Goal: Contribute content: Contribute content

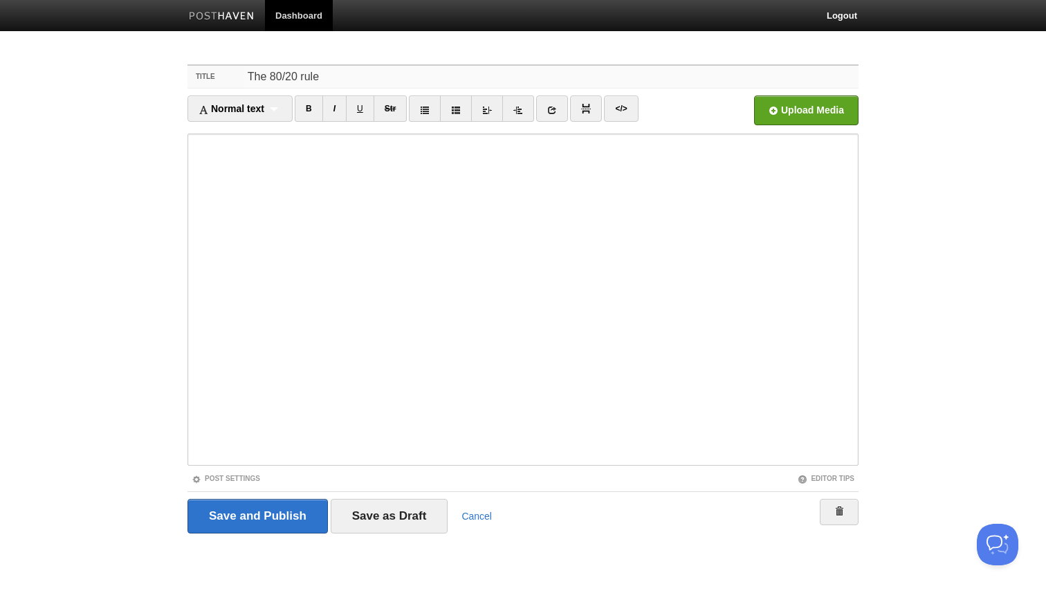
click at [335, 71] on input "The 80/20 rule" at bounding box center [550, 77] width 615 height 22
click at [315, 73] on input "Theory of the Vital Few" at bounding box center [550, 77] width 615 height 22
click at [361, 81] on input "Rule of the Vital Few" at bounding box center [550, 77] width 615 height 22
click at [295, 76] on input "Rule of the Vital Few" at bounding box center [550, 77] width 615 height 22
type input "The Vital Few"
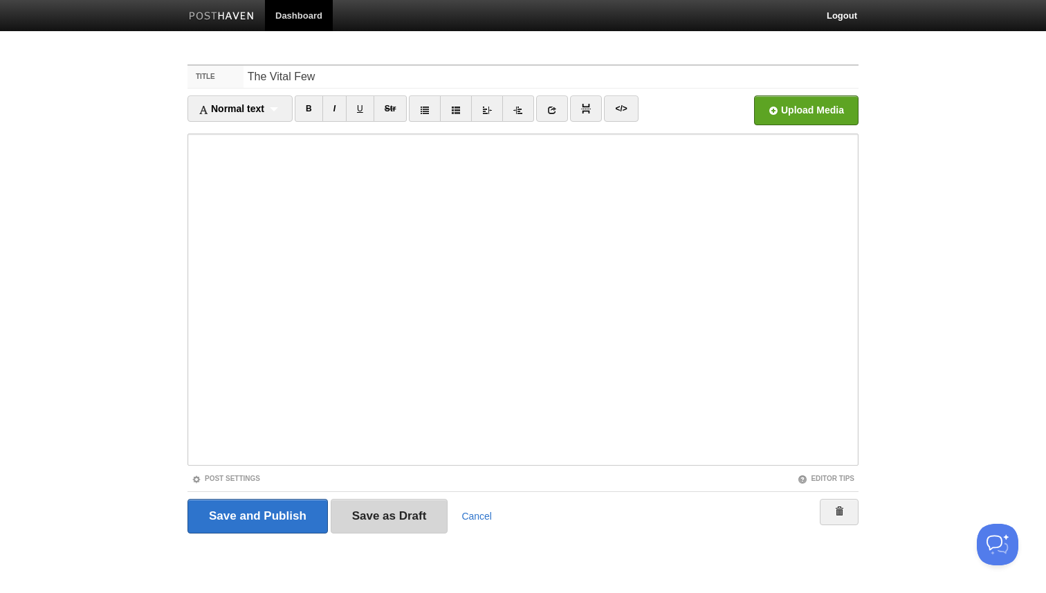
click at [418, 521] on input "Save as Draft" at bounding box center [390, 516] width 118 height 35
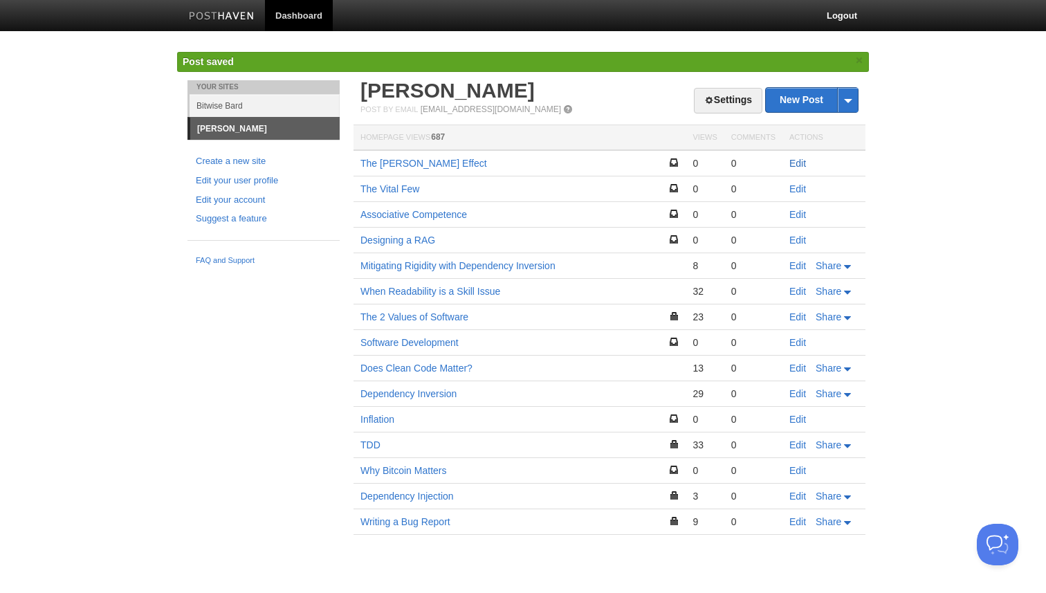
click at [799, 163] on link "Edit" at bounding box center [797, 163] width 17 height 11
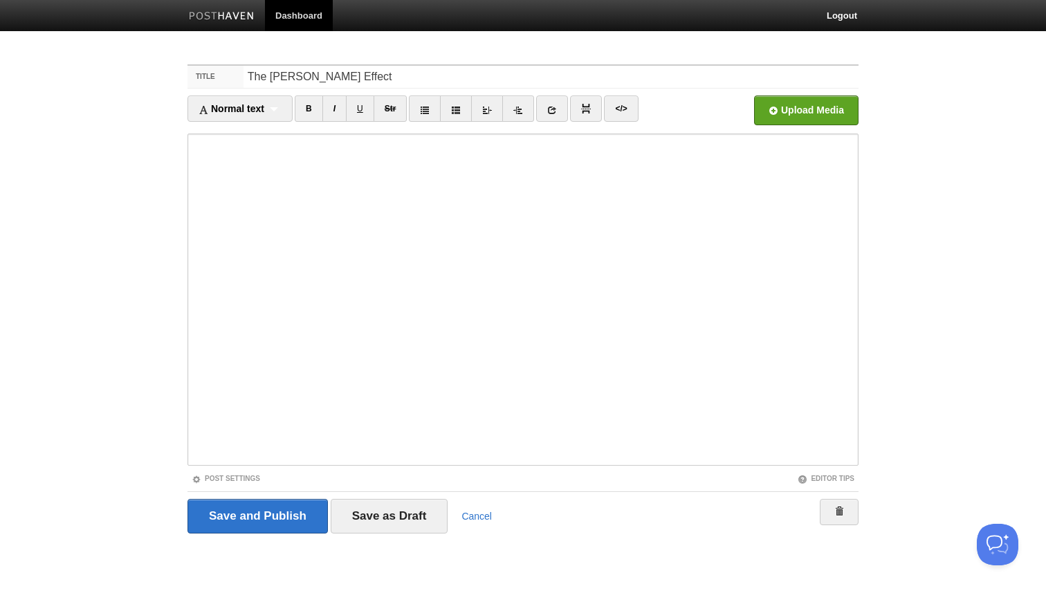
click at [476, 506] on div "Save and Publish Save as Draft Cancel" at bounding box center [522, 516] width 671 height 35
click at [477, 512] on link "Cancel" at bounding box center [476, 515] width 30 height 11
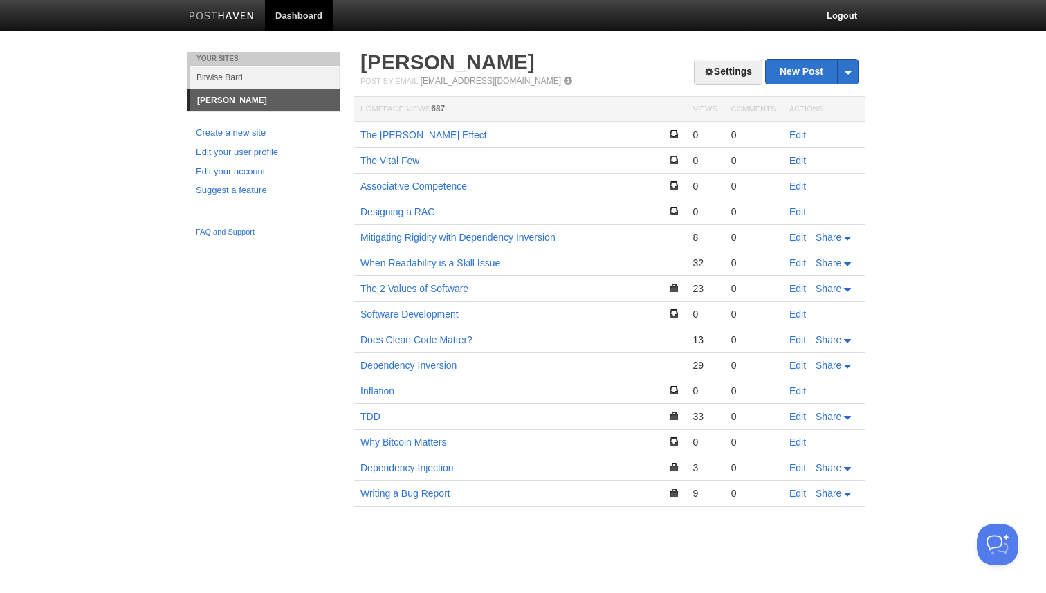
click at [796, 163] on link "Edit" at bounding box center [797, 160] width 17 height 11
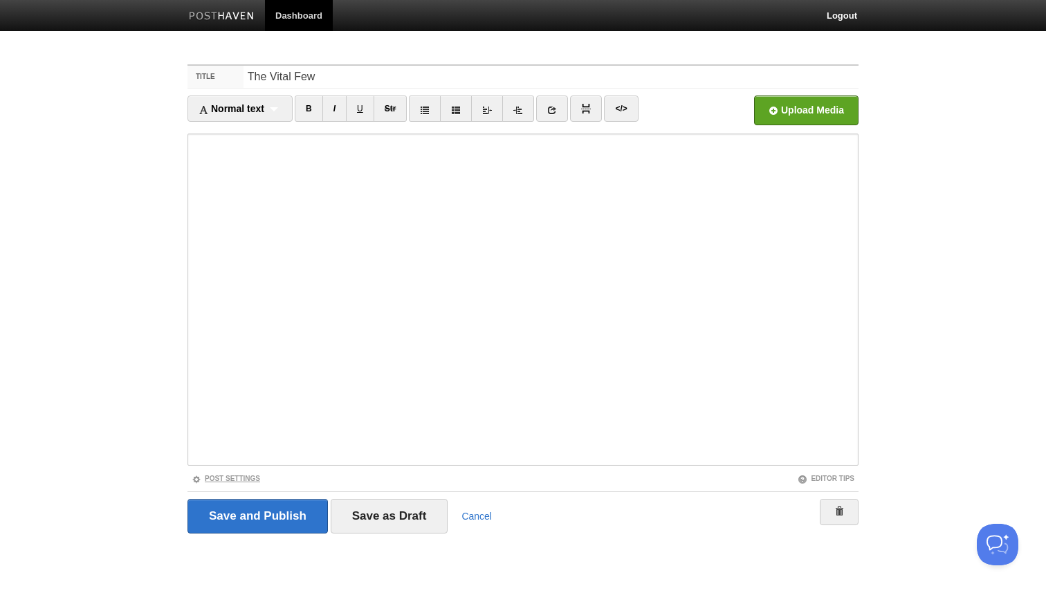
click at [242, 478] on link "Post Settings" at bounding box center [226, 478] width 68 height 8
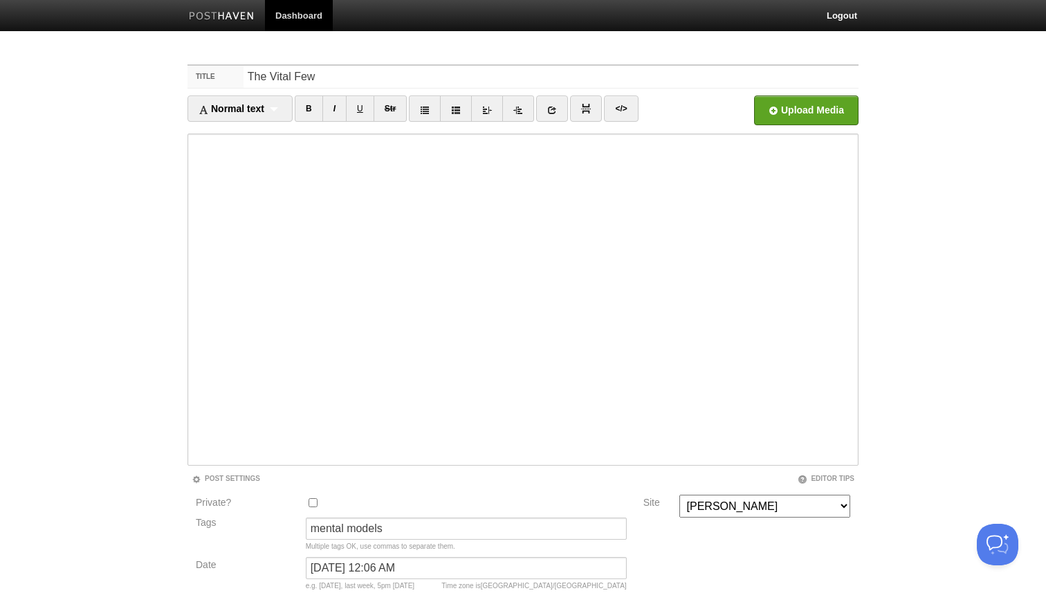
click at [315, 15] on link "Dashboard" at bounding box center [299, 15] width 68 height 31
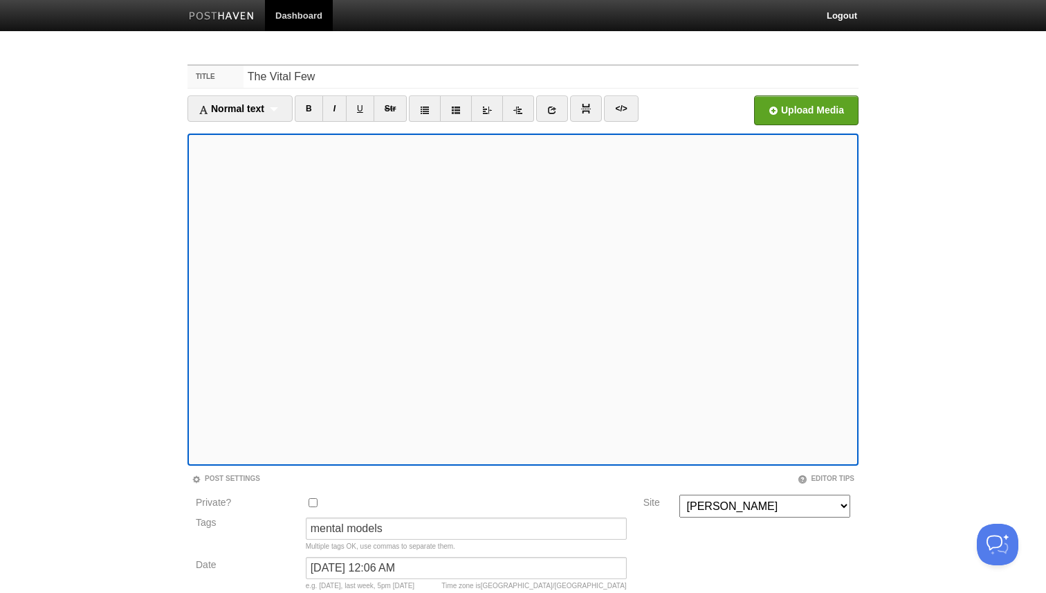
scroll to position [130, 0]
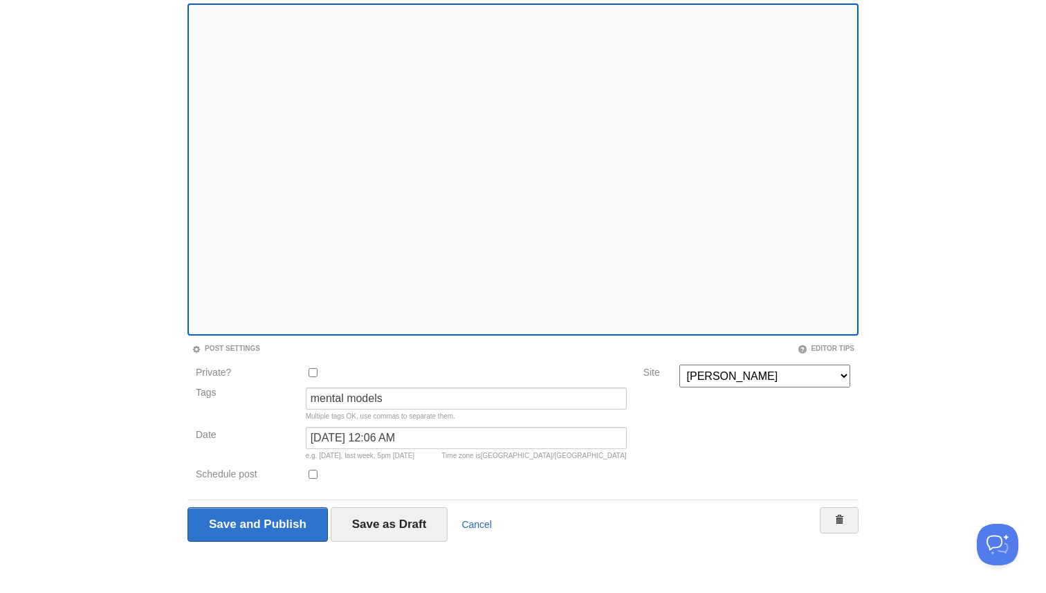
click at [483, 526] on link "Cancel" at bounding box center [476, 524] width 30 height 11
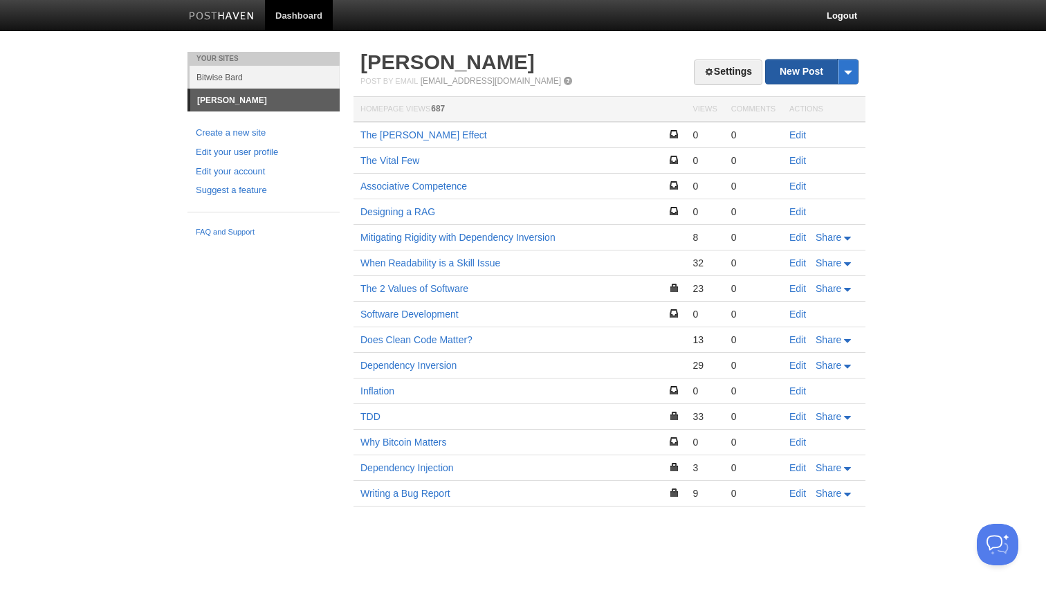
click at [811, 69] on link "New Post" at bounding box center [812, 71] width 92 height 24
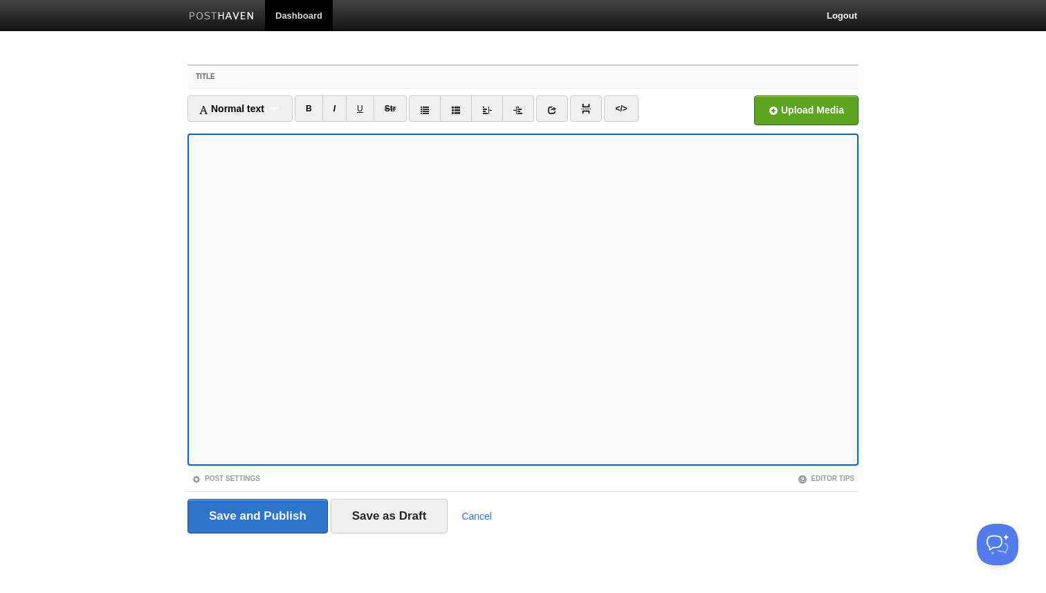
click at [297, 75] on input "Title" at bounding box center [550, 77] width 615 height 22
click at [609, 75] on input "The Vital Few" at bounding box center [550, 77] width 615 height 22
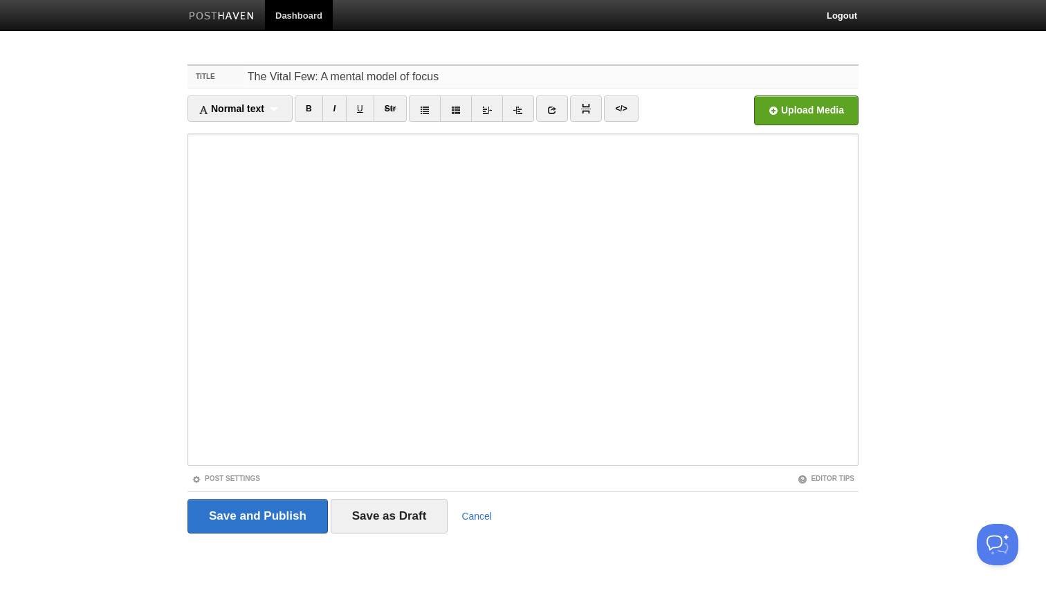
drag, startPoint x: 313, startPoint y: 76, endPoint x: 492, endPoint y: 83, distance: 179.9
click at [492, 83] on input "The Vital Few: A mental model of focus" at bounding box center [550, 77] width 615 height 22
type input "The Vital Few"
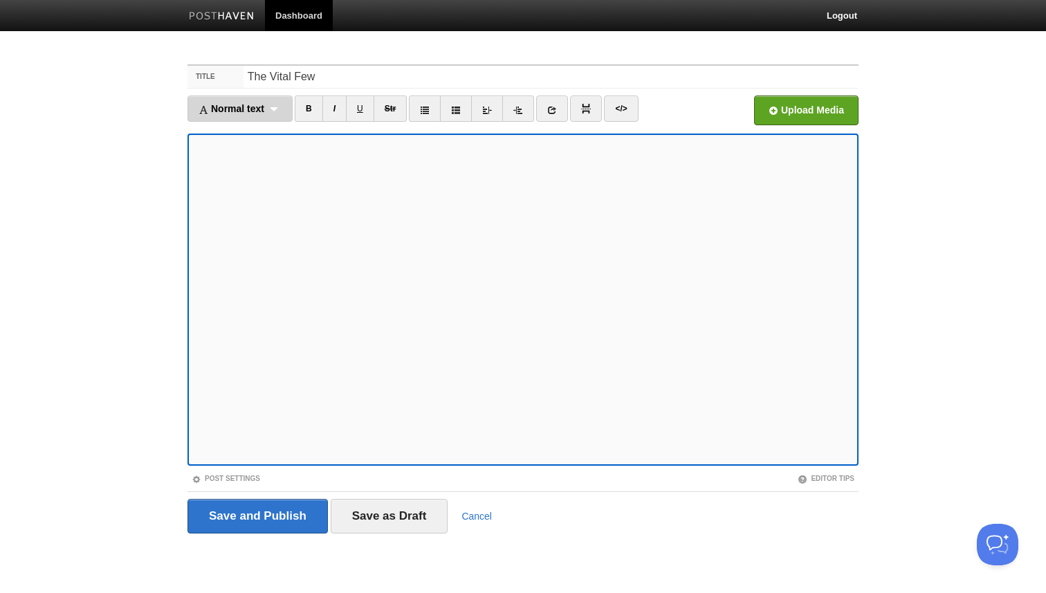
click at [254, 111] on span "Normal text" at bounding box center [231, 108] width 66 height 11
click at [241, 149] on link "Heading 1" at bounding box center [240, 153] width 104 height 21
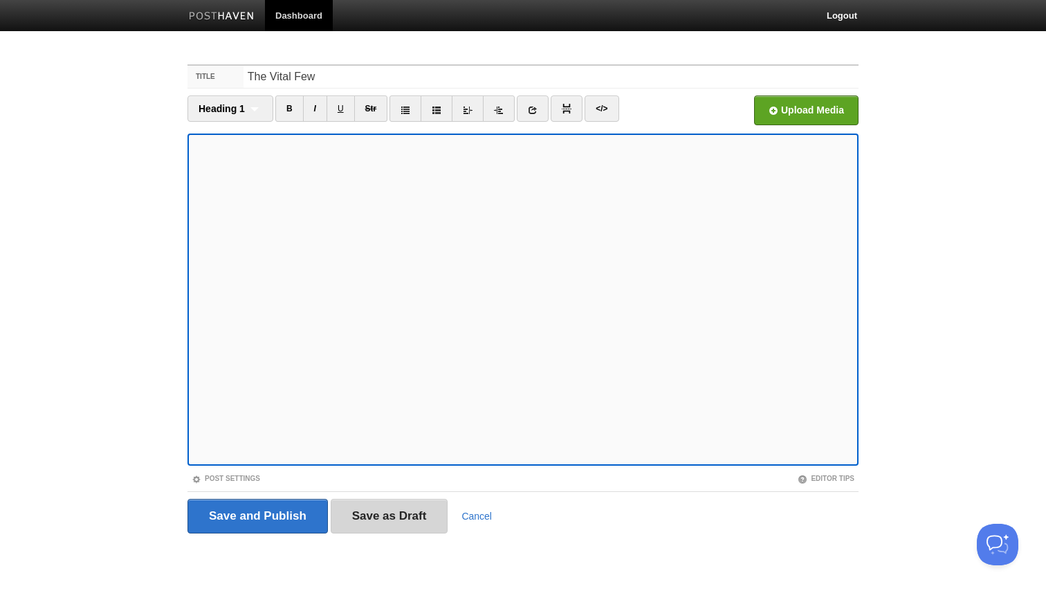
click at [399, 526] on input "Save as Draft" at bounding box center [390, 516] width 118 height 35
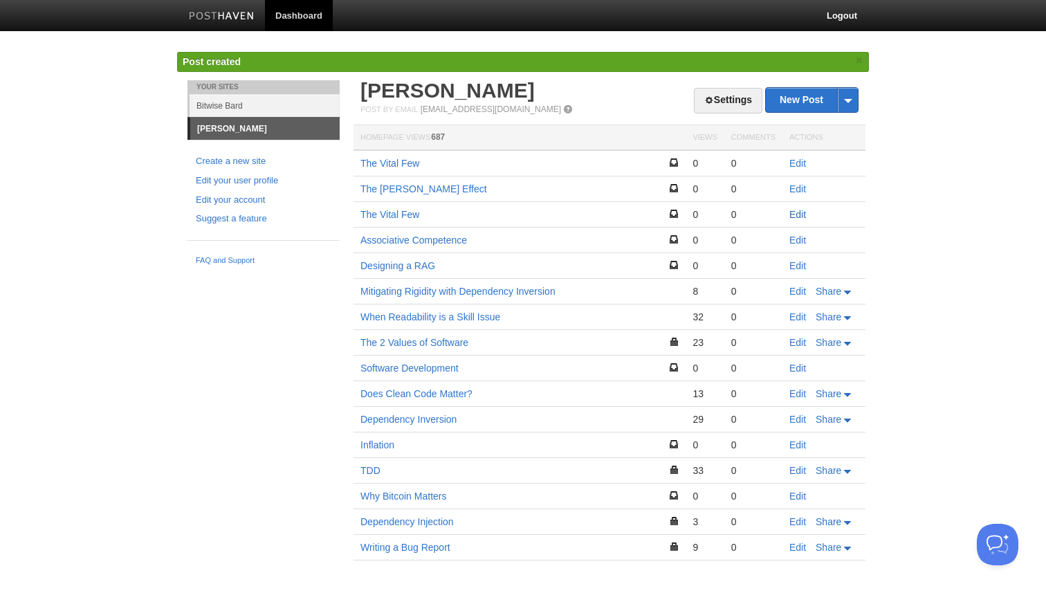
click at [795, 213] on link "Edit" at bounding box center [797, 214] width 17 height 11
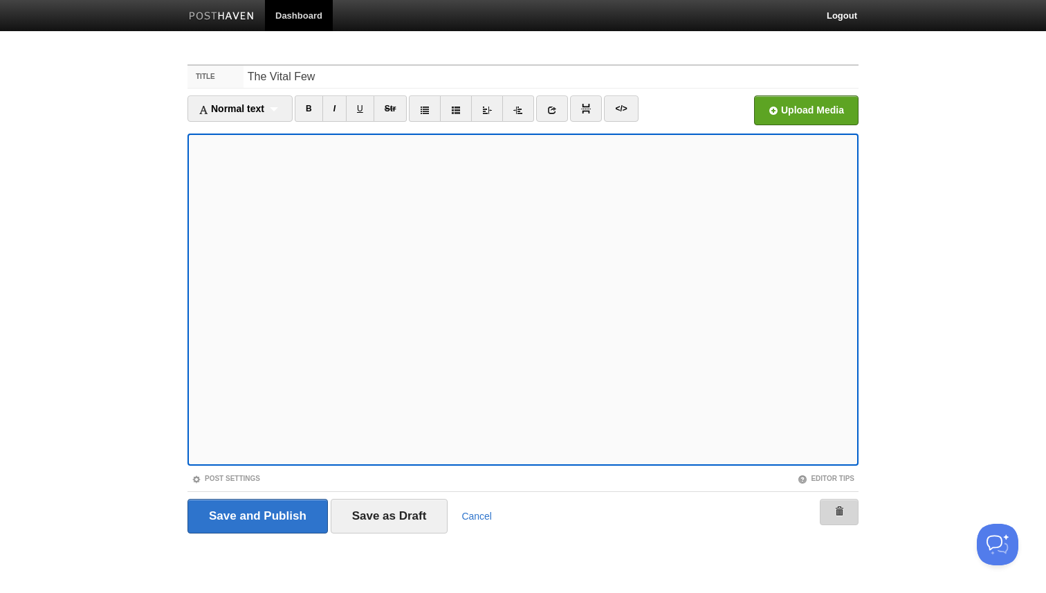
click at [833, 500] on link at bounding box center [838, 512] width 39 height 26
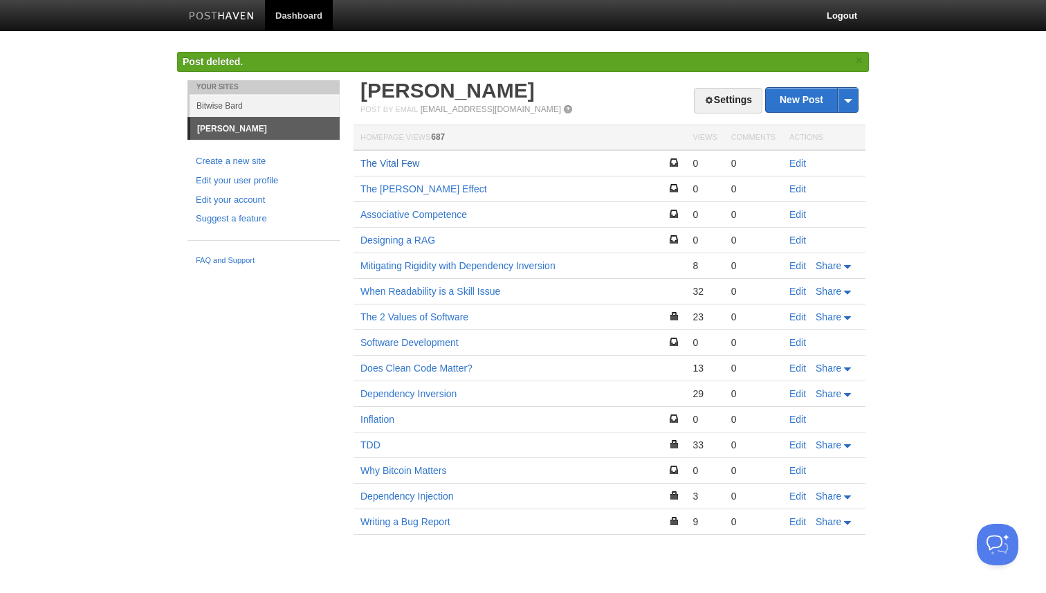
click at [407, 162] on link "The Vital Few" at bounding box center [389, 163] width 59 height 11
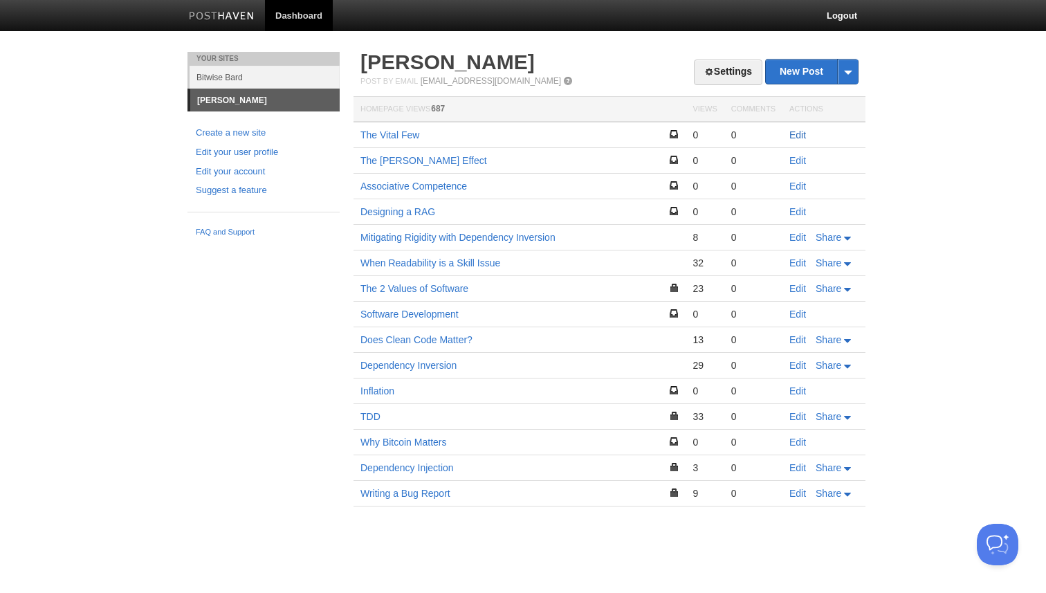
click at [797, 136] on link "Edit" at bounding box center [797, 134] width 17 height 11
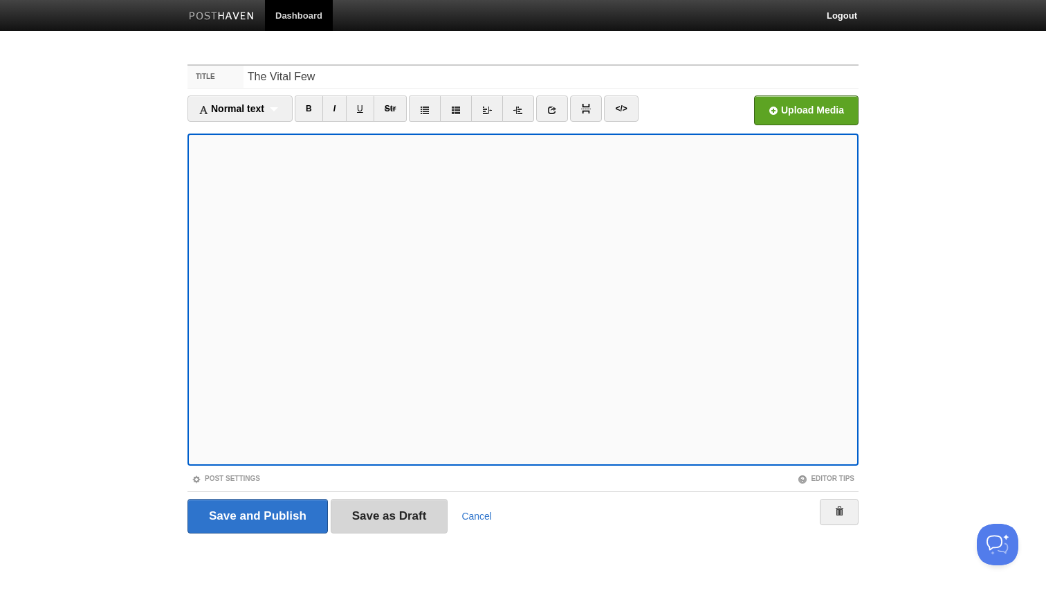
click at [391, 503] on input "Save as Draft" at bounding box center [390, 516] width 118 height 35
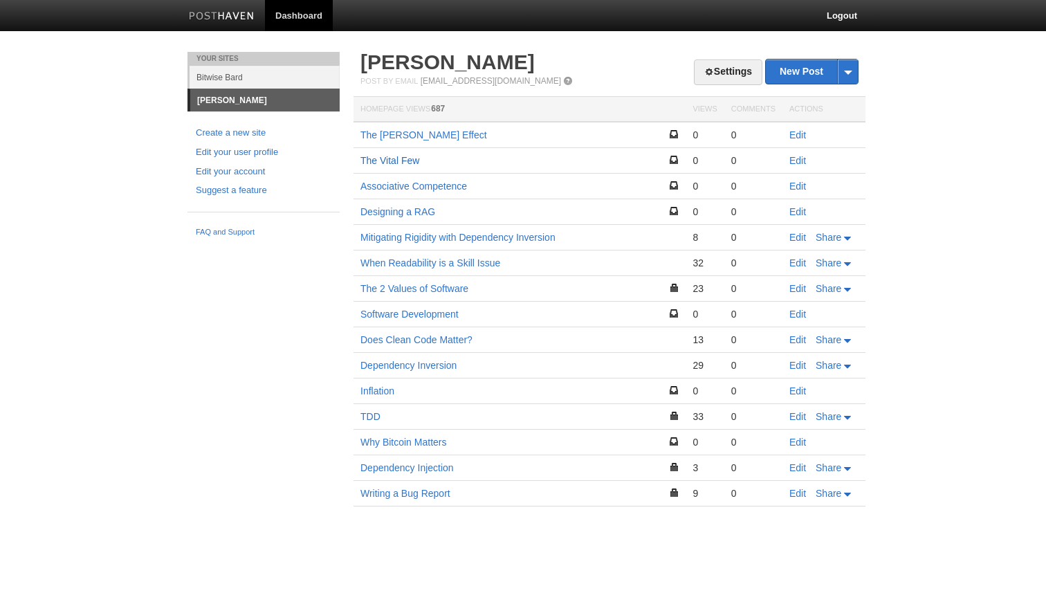
click at [402, 160] on link "The Vital Few" at bounding box center [389, 160] width 59 height 11
